Goal: Transaction & Acquisition: Purchase product/service

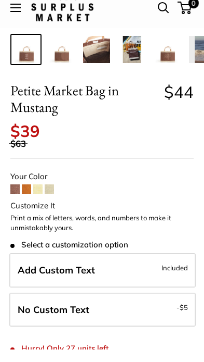
scroll to position [279, 0]
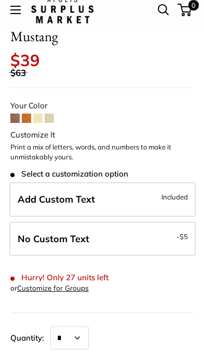
click at [56, 203] on span "Add Custom Text" at bounding box center [57, 209] width 78 height 12
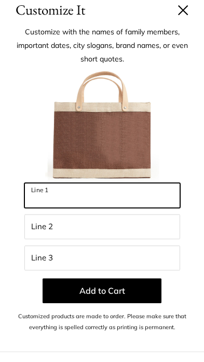
click at [47, 198] on input "Line 1" at bounding box center [102, 205] width 156 height 25
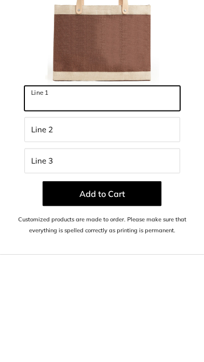
click at [41, 193] on input "Line 1" at bounding box center [102, 205] width 156 height 25
type input "**********"
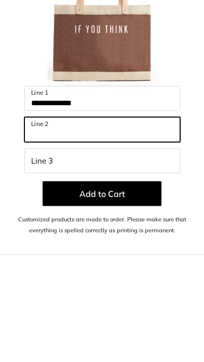
click at [34, 224] on input "Line 2" at bounding box center [102, 236] width 156 height 25
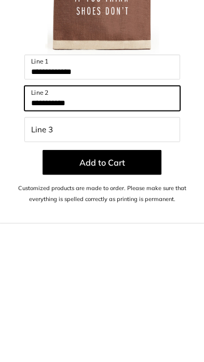
type input "**********"
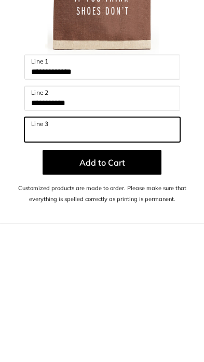
click at [40, 255] on input "Line 3" at bounding box center [102, 267] width 156 height 25
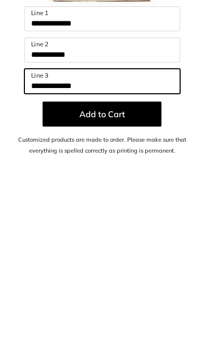
scroll to position [380, 0]
type input "*"
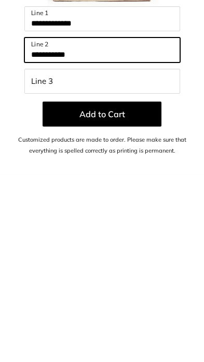
click at [96, 224] on input "**********" at bounding box center [102, 236] width 156 height 25
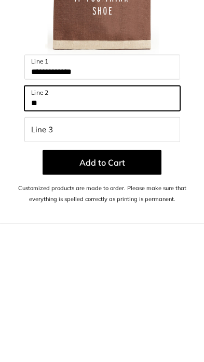
type input "*"
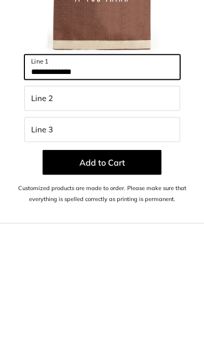
click at [89, 193] on input "**********" at bounding box center [102, 205] width 156 height 25
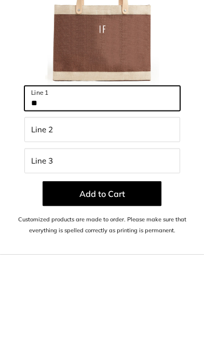
type input "*"
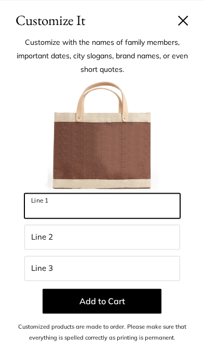
scroll to position [1125, 0]
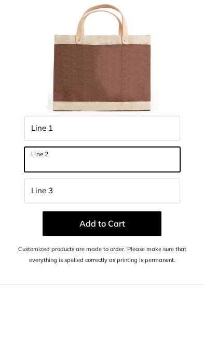
click at [73, 224] on input "Line 2" at bounding box center [102, 236] width 156 height 25
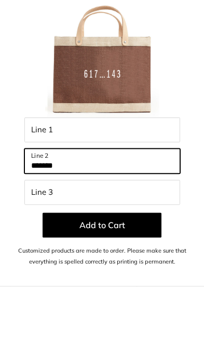
type input "*******"
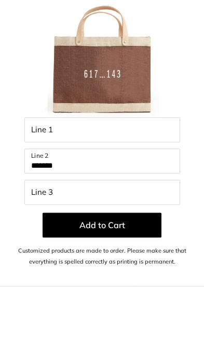
click at [179, 79] on div at bounding box center [102, 136] width 184 height 114
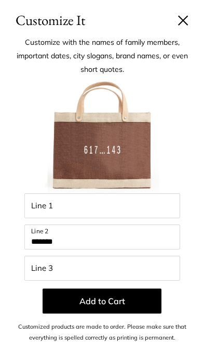
click at [105, 288] on button "Add to Cart" at bounding box center [102, 300] width 119 height 25
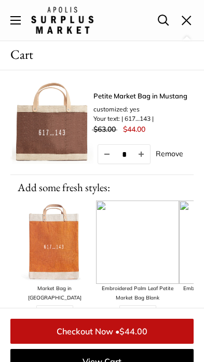
click at [93, 342] on link "Checkout Now • $44.00" at bounding box center [102, 330] width 184 height 25
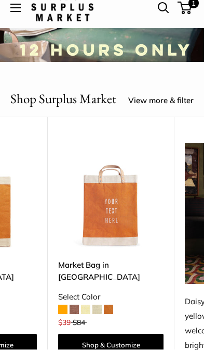
scroll to position [0, 1736]
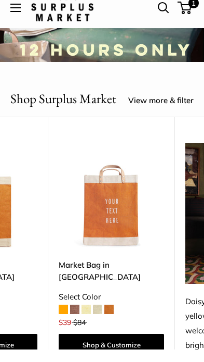
click at [101, 317] on span at bounding box center [97, 321] width 9 height 9
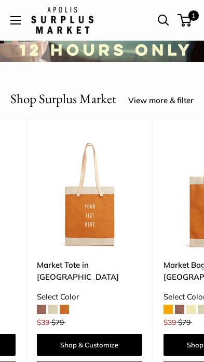
scroll to position [0, 1501]
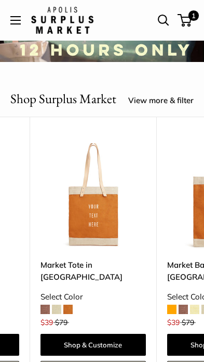
click at [57, 309] on span at bounding box center [56, 308] width 9 height 9
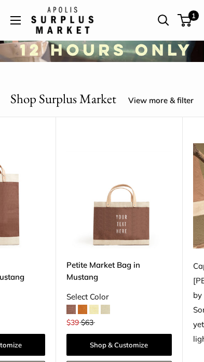
scroll to position [0, 329]
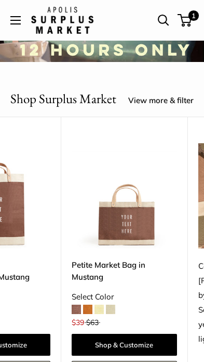
click at [125, 218] on img at bounding box center [125, 196] width 106 height 106
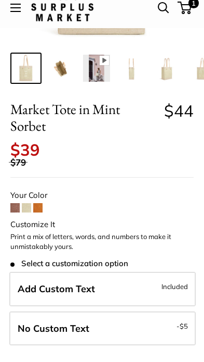
scroll to position [187, 0]
click at [85, 295] on span "Add Custom Text" at bounding box center [57, 301] width 78 height 12
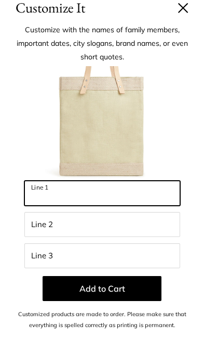
click at [35, 195] on input "Line 1" at bounding box center [102, 205] width 156 height 25
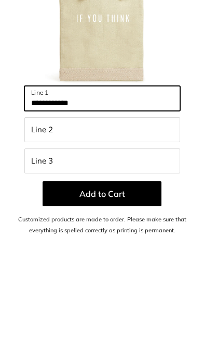
type input "**********"
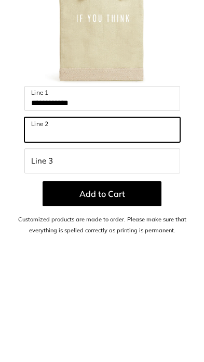
click at [35, 224] on input "Line 2" at bounding box center [102, 236] width 156 height 25
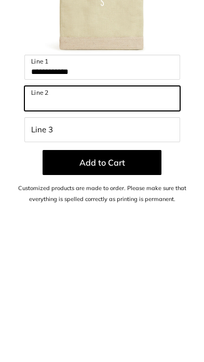
type input "*"
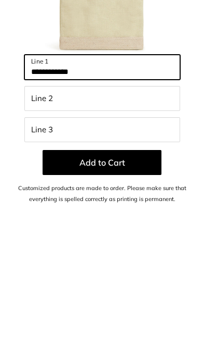
click at [84, 193] on input "**********" at bounding box center [102, 205] width 156 height 25
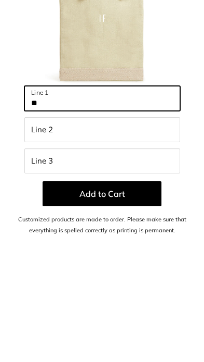
type input "*"
type input "**********"
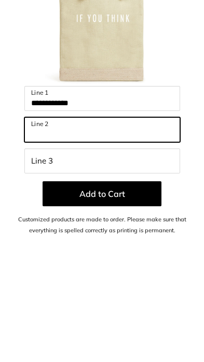
click at [34, 224] on input "Line 2" at bounding box center [102, 236] width 156 height 25
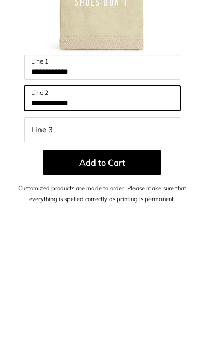
type input "**********"
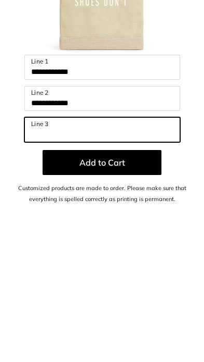
click at [35, 255] on input "Line 3" at bounding box center [102, 267] width 156 height 25
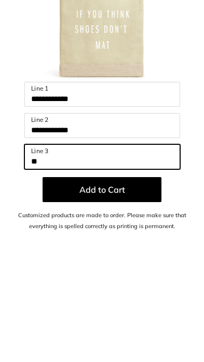
type input "*"
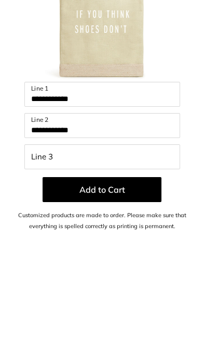
click at [135, 79] on img at bounding box center [102, 136] width 114 height 114
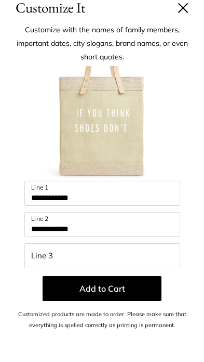
click at [109, 111] on img at bounding box center [102, 136] width 114 height 114
click at [103, 112] on img at bounding box center [102, 136] width 114 height 114
click at [131, 130] on img at bounding box center [102, 136] width 114 height 114
click at [183, 15] on button at bounding box center [183, 20] width 10 height 10
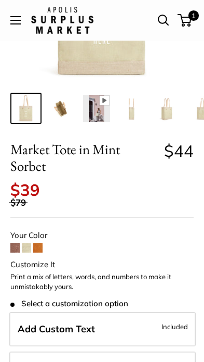
scroll to position [0, 0]
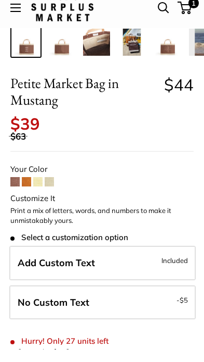
scroll to position [220, 0]
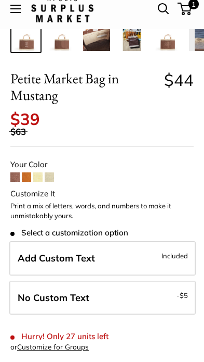
click at [98, 252] on label "Add Custom Text Included" at bounding box center [102, 269] width 187 height 34
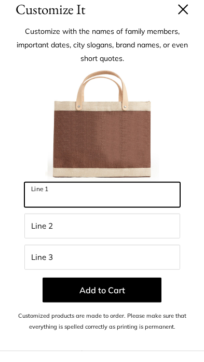
click at [39, 197] on input "Line 1" at bounding box center [102, 205] width 156 height 25
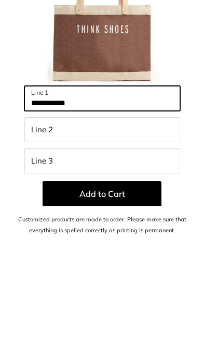
type input "**********"
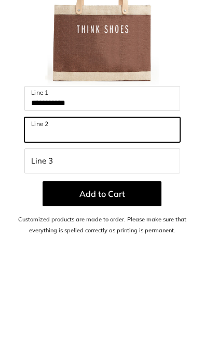
click at [37, 224] on input "Line 2" at bounding box center [102, 236] width 156 height 25
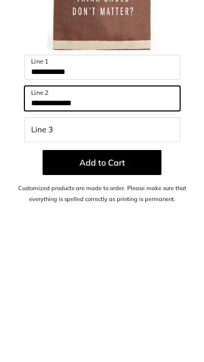
type input "**********"
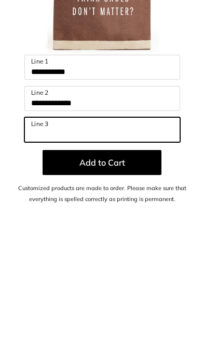
click at [34, 255] on input "Line 3" at bounding box center [102, 267] width 156 height 25
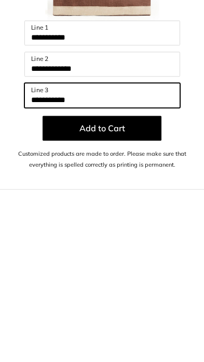
type input "**********"
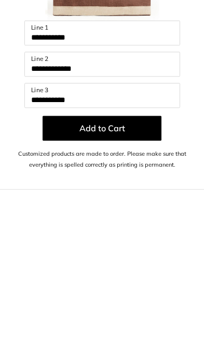
click at [97, 288] on button "Add to Cart" at bounding box center [102, 300] width 119 height 25
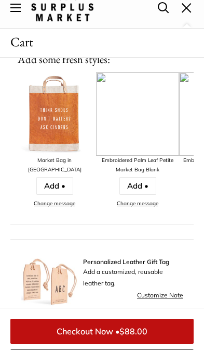
scroll to position [238, 0]
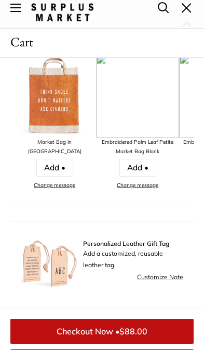
click at [38, 261] on img at bounding box center [49, 271] width 57 height 57
click at [112, 251] on span "Personalized Leather Gift Tag" at bounding box center [133, 255] width 100 height 8
click at [103, 256] on div "Personalized Leather Gift Tag Add a customized, reusable leather tag." at bounding box center [133, 267] width 100 height 32
click at [156, 283] on link "Customize Note" at bounding box center [160, 288] width 46 height 11
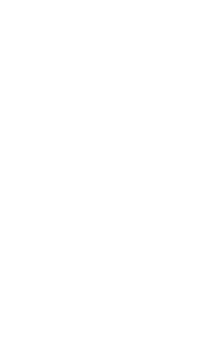
scroll to position [841, 0]
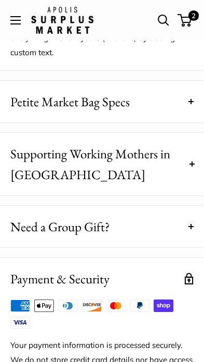
click at [186, 16] on span "2" at bounding box center [185, 20] width 14 height 12
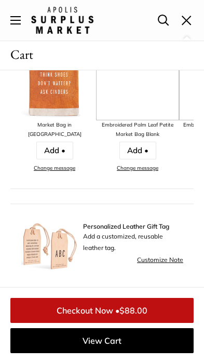
scroll to position [272, 0]
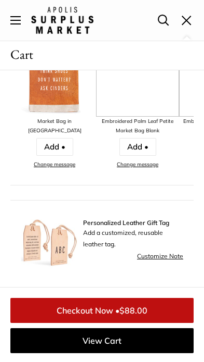
click at [156, 255] on link "Customize Note" at bounding box center [160, 255] width 46 height 11
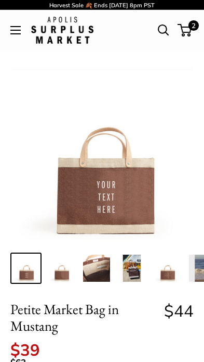
click at [62, 32] on img at bounding box center [62, 30] width 62 height 27
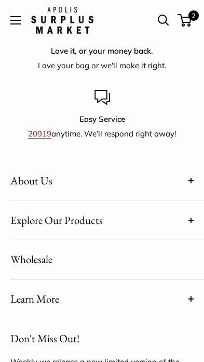
scroll to position [1409, 0]
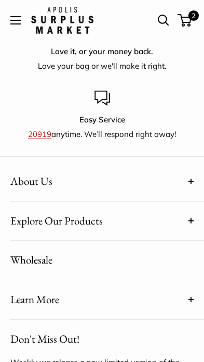
click at [190, 218] on span at bounding box center [191, 220] width 5 height 5
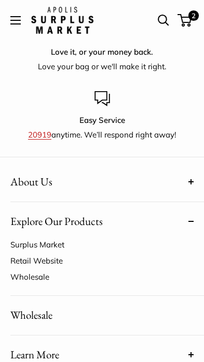
click at [44, 257] on link "Retail Website" at bounding box center [96, 260] width 173 height 16
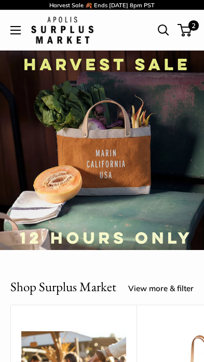
click at [189, 25] on span "2" at bounding box center [194, 25] width 10 height 10
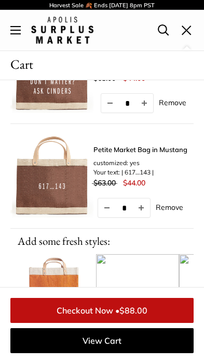
scroll to position [62, 0]
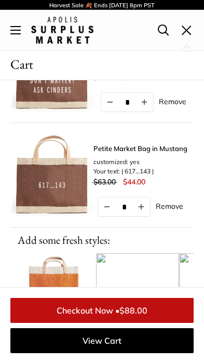
click at [176, 102] on link "Remove" at bounding box center [173, 100] width 28 height 7
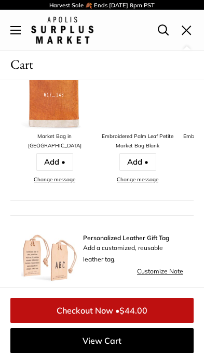
scroll to position [177, 0]
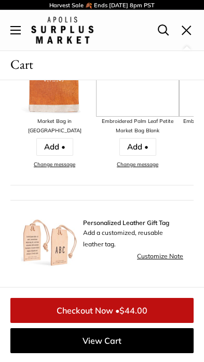
click at [109, 227] on div "Personalized Leather Gift Tag Add a customized, reusable leather tag." at bounding box center [133, 234] width 100 height 32
click at [109, 222] on span "Personalized Leather Gift Tag" at bounding box center [133, 222] width 100 height 8
click at [156, 253] on link "Customize Note" at bounding box center [160, 255] width 46 height 11
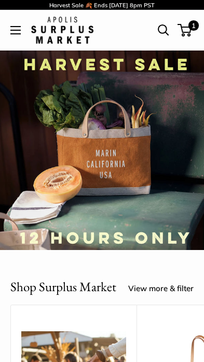
click at [21, 32] on button "Open menu" at bounding box center [15, 30] width 10 height 8
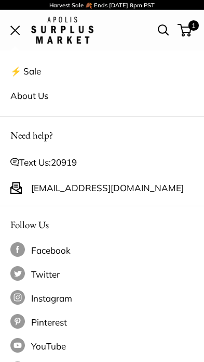
click at [28, 68] on link "⚡️ Sale" at bounding box center [102, 71] width 184 height 24
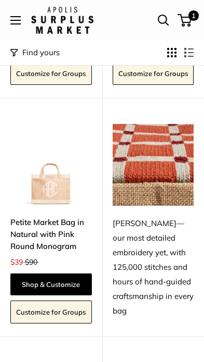
scroll to position [2364, 0]
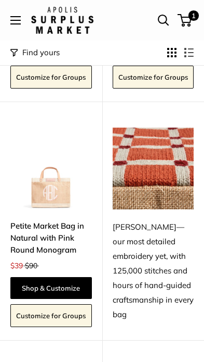
click at [44, 277] on link "Shop & Customize" at bounding box center [51, 288] width 82 height 22
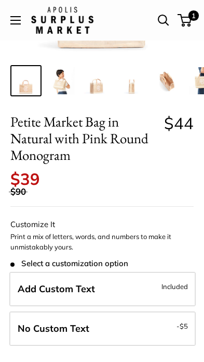
scroll to position [188, 0]
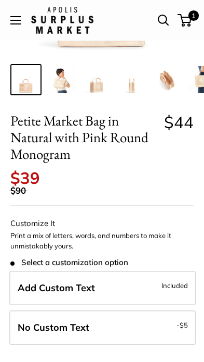
click at [95, 275] on label "Add Custom Text Included" at bounding box center [102, 287] width 187 height 34
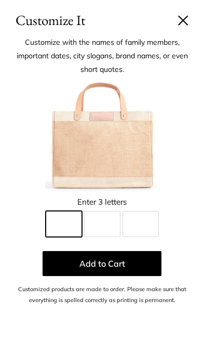
click at [62, 221] on input "Line 1" at bounding box center [64, 224] width 36 height 26
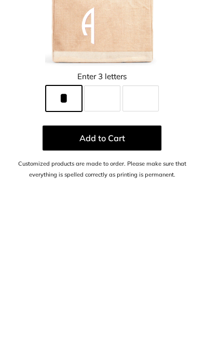
type input "*"
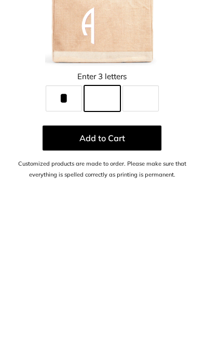
click at [104, 211] on input "Line 2" at bounding box center [102, 224] width 36 height 26
type input "*"
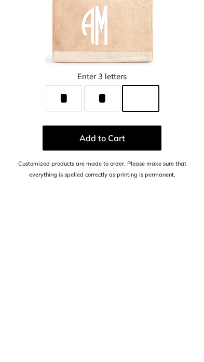
click at [139, 211] on input "Line 3" at bounding box center [141, 224] width 36 height 26
type input "*"
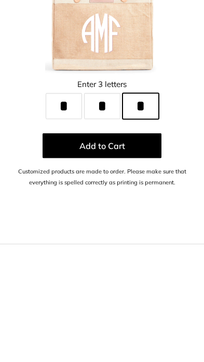
type input "*"
click at [100, 251] on button "Add to Cart" at bounding box center [102, 263] width 119 height 25
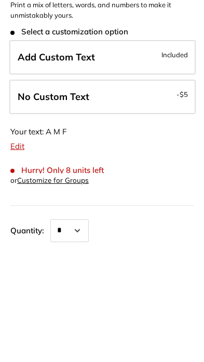
scroll to position [419, 0]
